Goal: Information Seeking & Learning: Learn about a topic

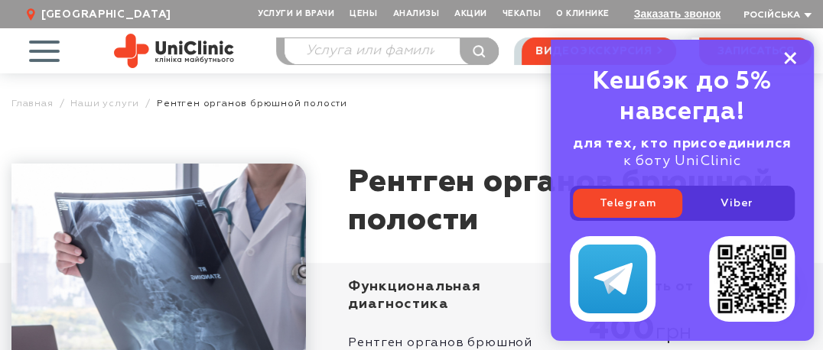
click at [785, 58] on icon at bounding box center [790, 58] width 12 height 13
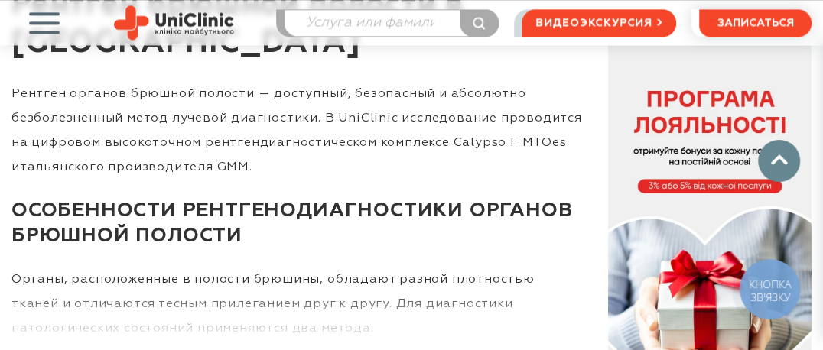
scroll to position [1224, 0]
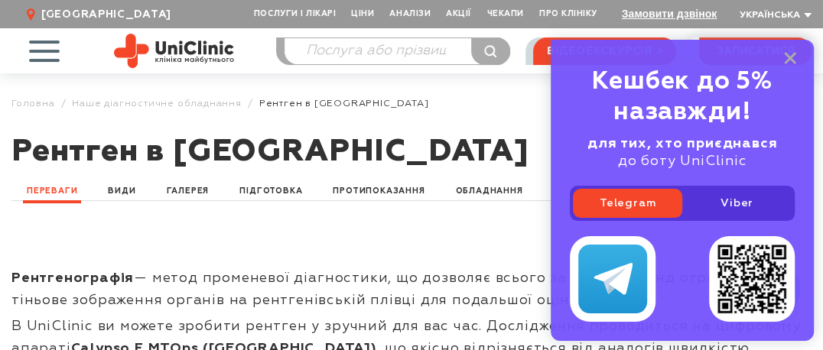
click at [784, 57] on div "Кешбек до 5% назавжди! для тих, хто приєднався до боту UniClinic Telegram Viber" at bounding box center [682, 190] width 263 height 301
click at [790, 57] on icon at bounding box center [790, 58] width 12 height 13
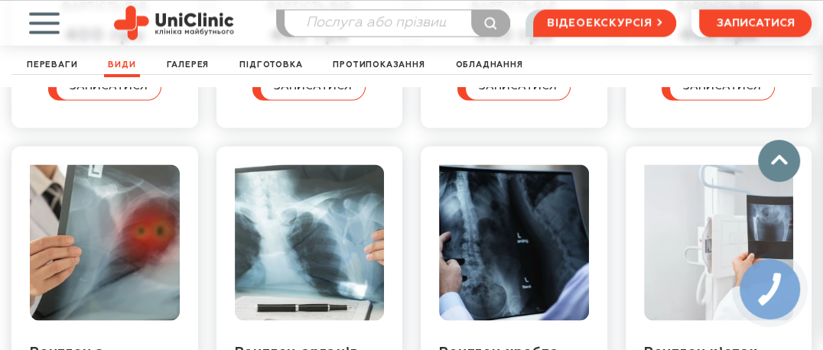
scroll to position [1454, 0]
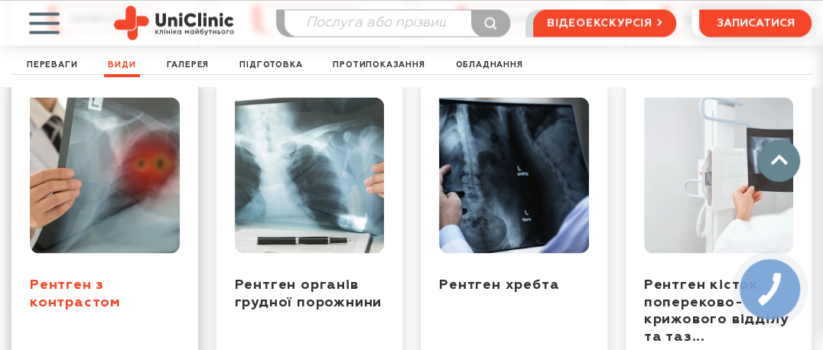
click at [93, 279] on link "Рентген з контрастом" at bounding box center [75, 293] width 91 height 31
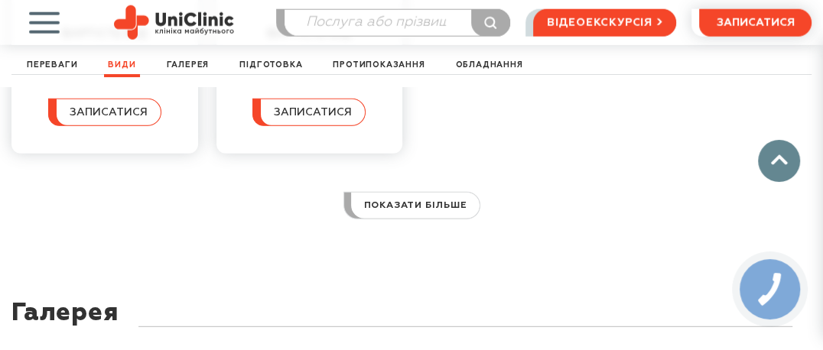
scroll to position [2215, 0]
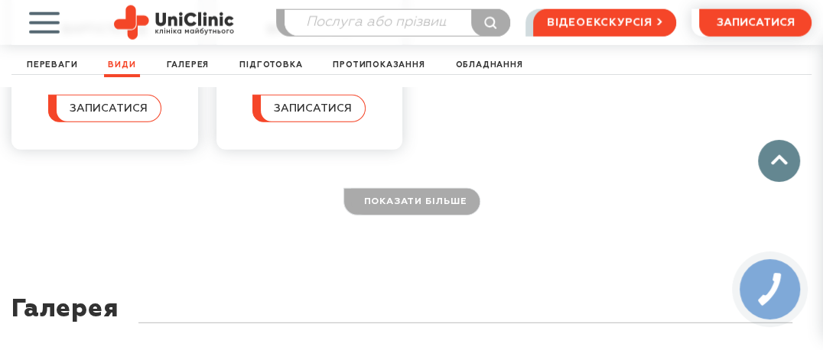
click at [425, 200] on link "показати більше" at bounding box center [412, 202] width 137 height 28
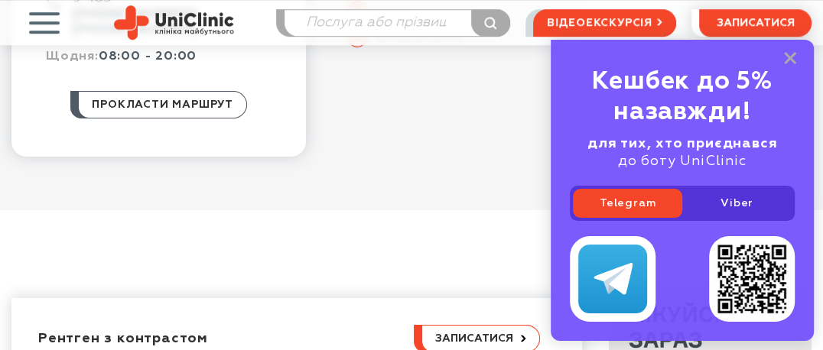
scroll to position [536, 0]
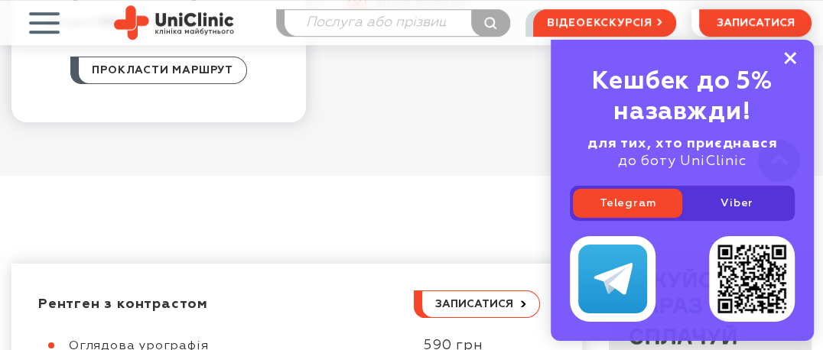
click at [784, 54] on rect at bounding box center [790, 58] width 12 height 12
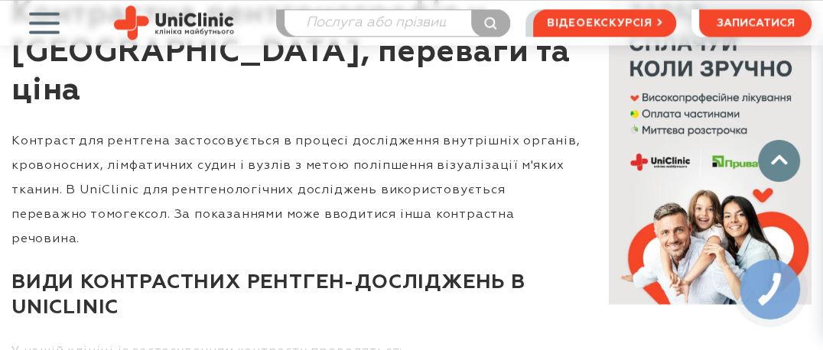
scroll to position [1224, 0]
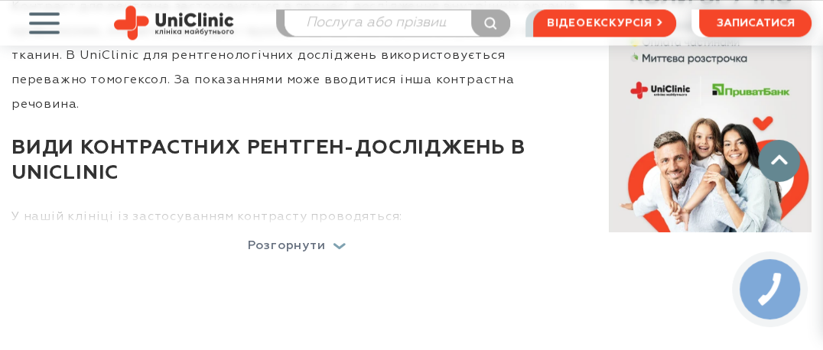
click at [285, 240] on p "Розгорнути" at bounding box center [287, 246] width 78 height 12
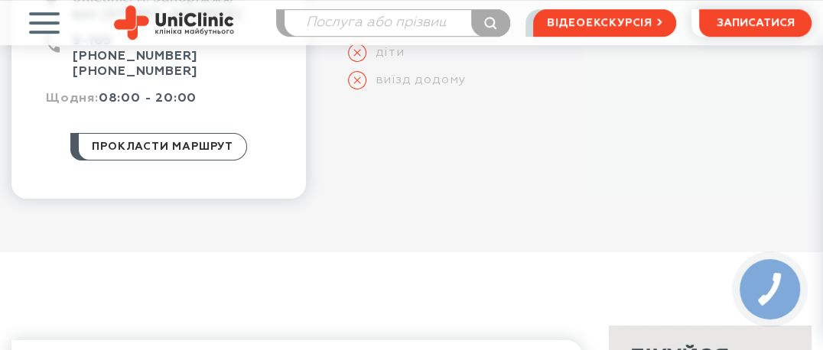
scroll to position [0, 0]
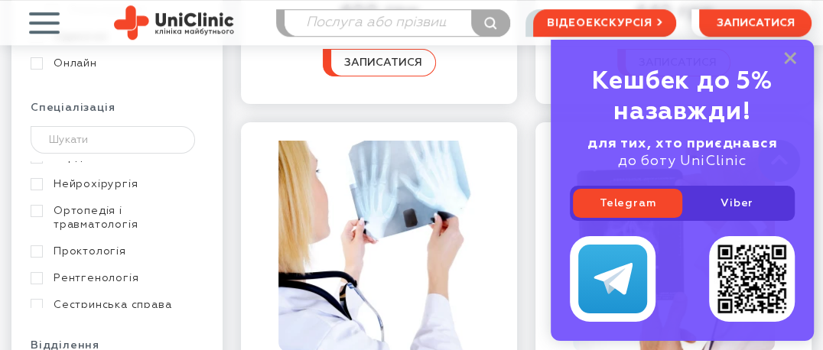
scroll to position [230, 0]
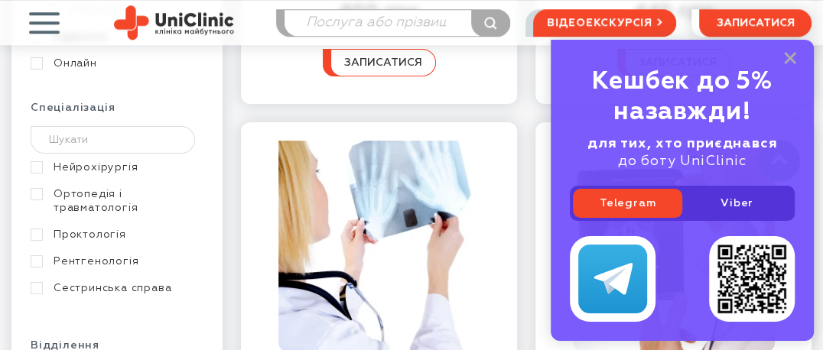
click at [38, 255] on link "Рентгенологія" at bounding box center [115, 262] width 169 height 14
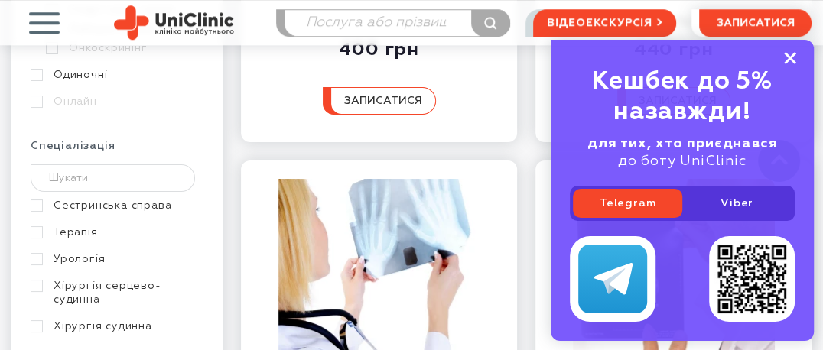
click at [786, 56] on rect at bounding box center [790, 58] width 12 height 12
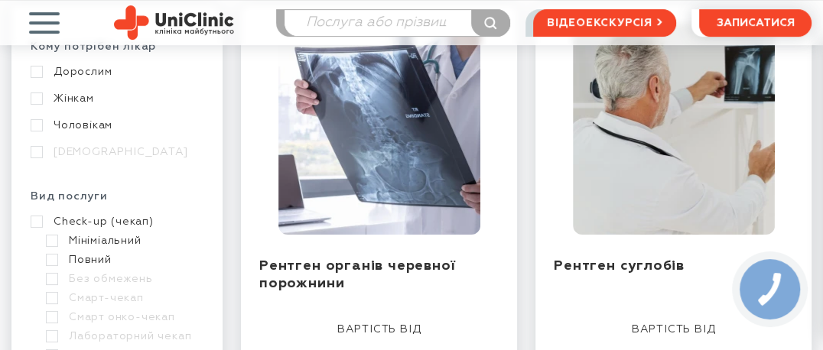
scroll to position [306, 0]
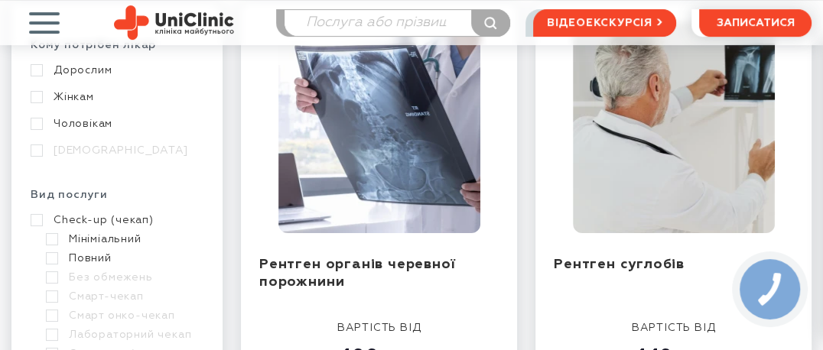
click at [34, 67] on link "Дорослим" at bounding box center [115, 71] width 169 height 14
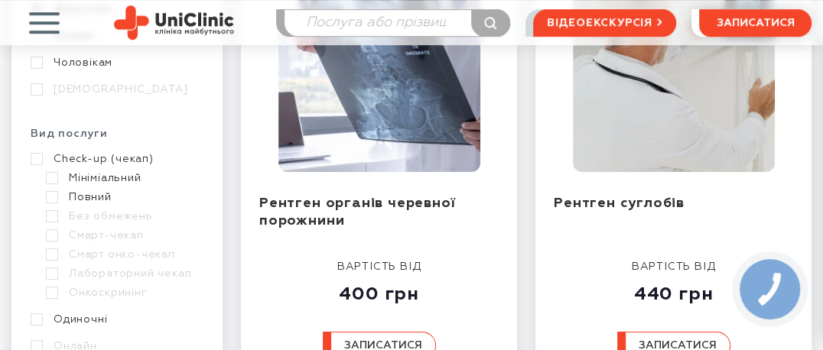
scroll to position [459, 0]
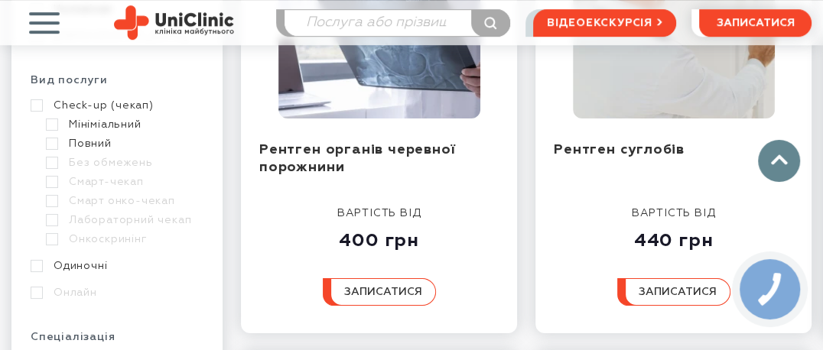
click at [37, 259] on link "Одиночні" at bounding box center [115, 266] width 169 height 14
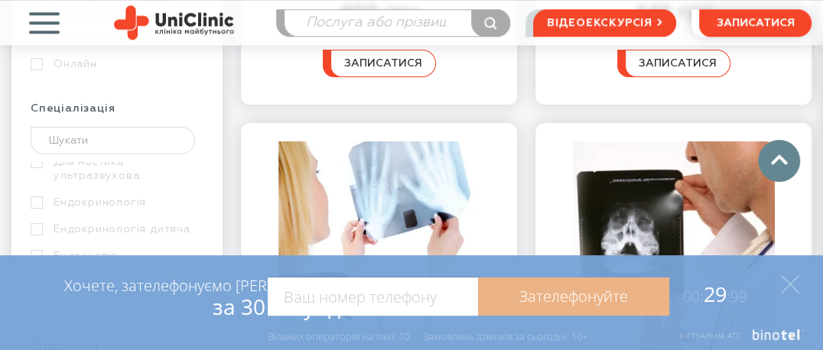
scroll to position [459, 0]
click at [794, 278] on icon at bounding box center [790, 284] width 18 height 18
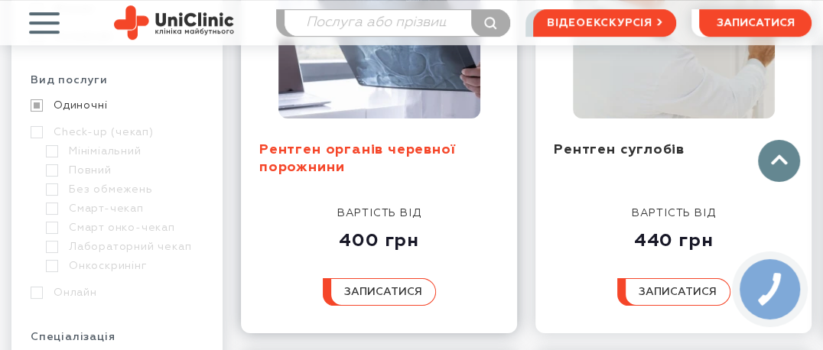
click at [366, 155] on link "Рентген органів черевної порожнини" at bounding box center [357, 158] width 196 height 31
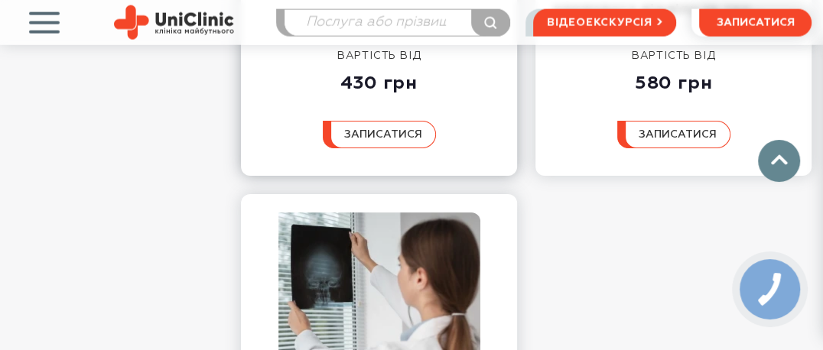
scroll to position [2218, 0]
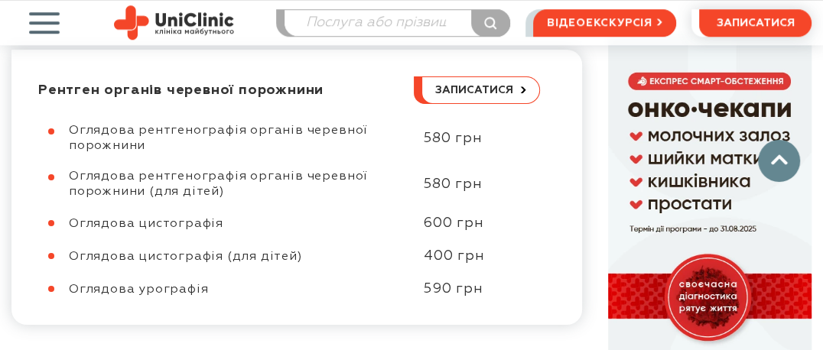
scroll to position [842, 0]
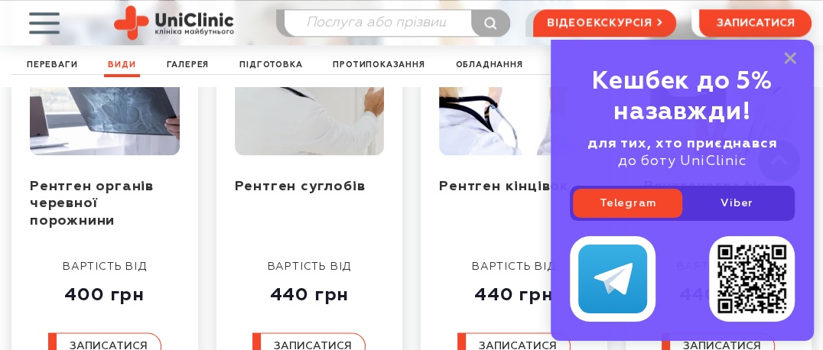
scroll to position [1148, 0]
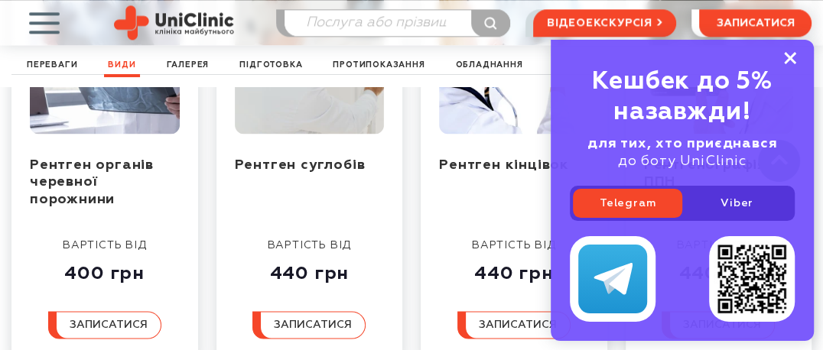
click at [790, 53] on icon at bounding box center [790, 58] width 12 height 13
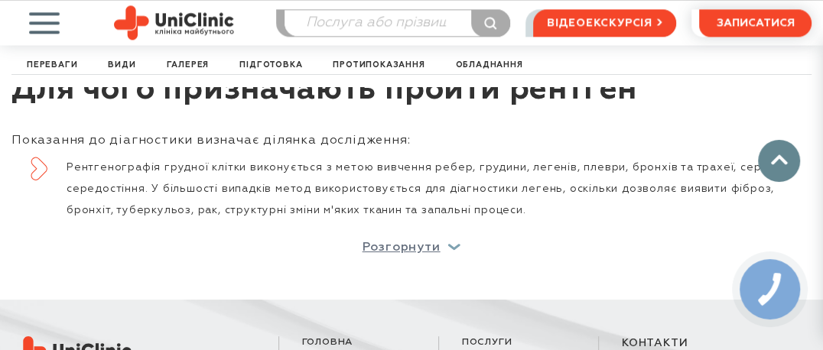
scroll to position [4285, 0]
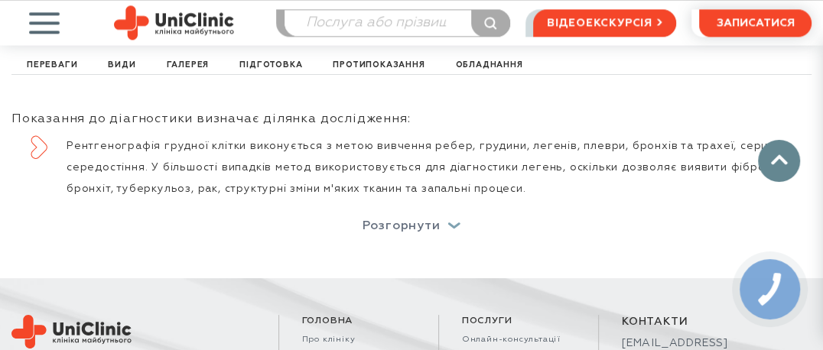
click at [376, 220] on p "Розгорнути" at bounding box center [402, 226] width 78 height 12
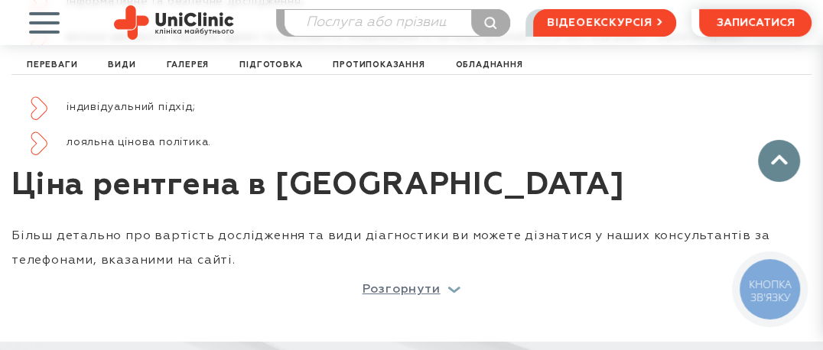
scroll to position [6351, 0]
